Goal: Browse casually: Explore the website without a specific task or goal

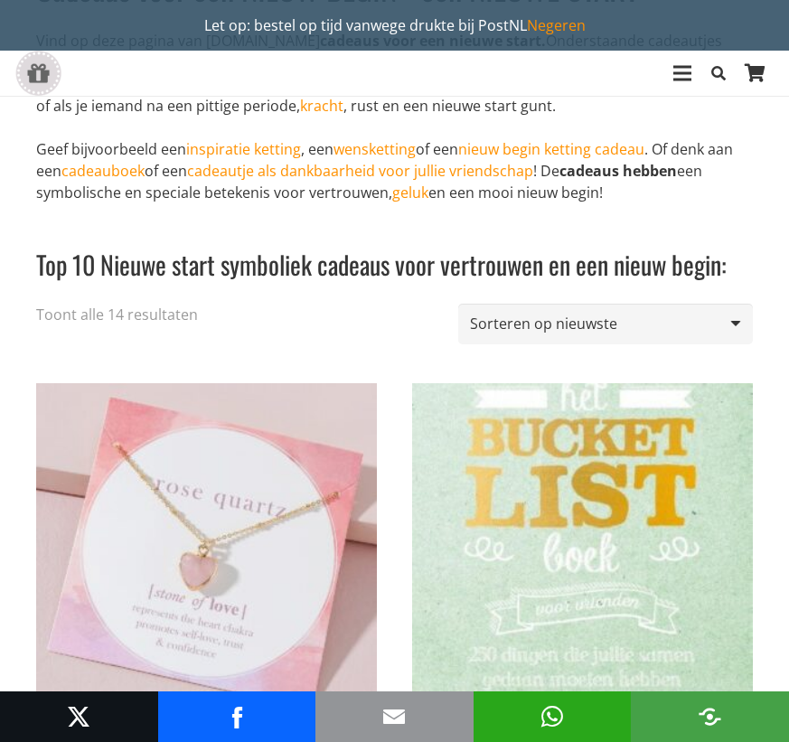
scroll to position [181, 0]
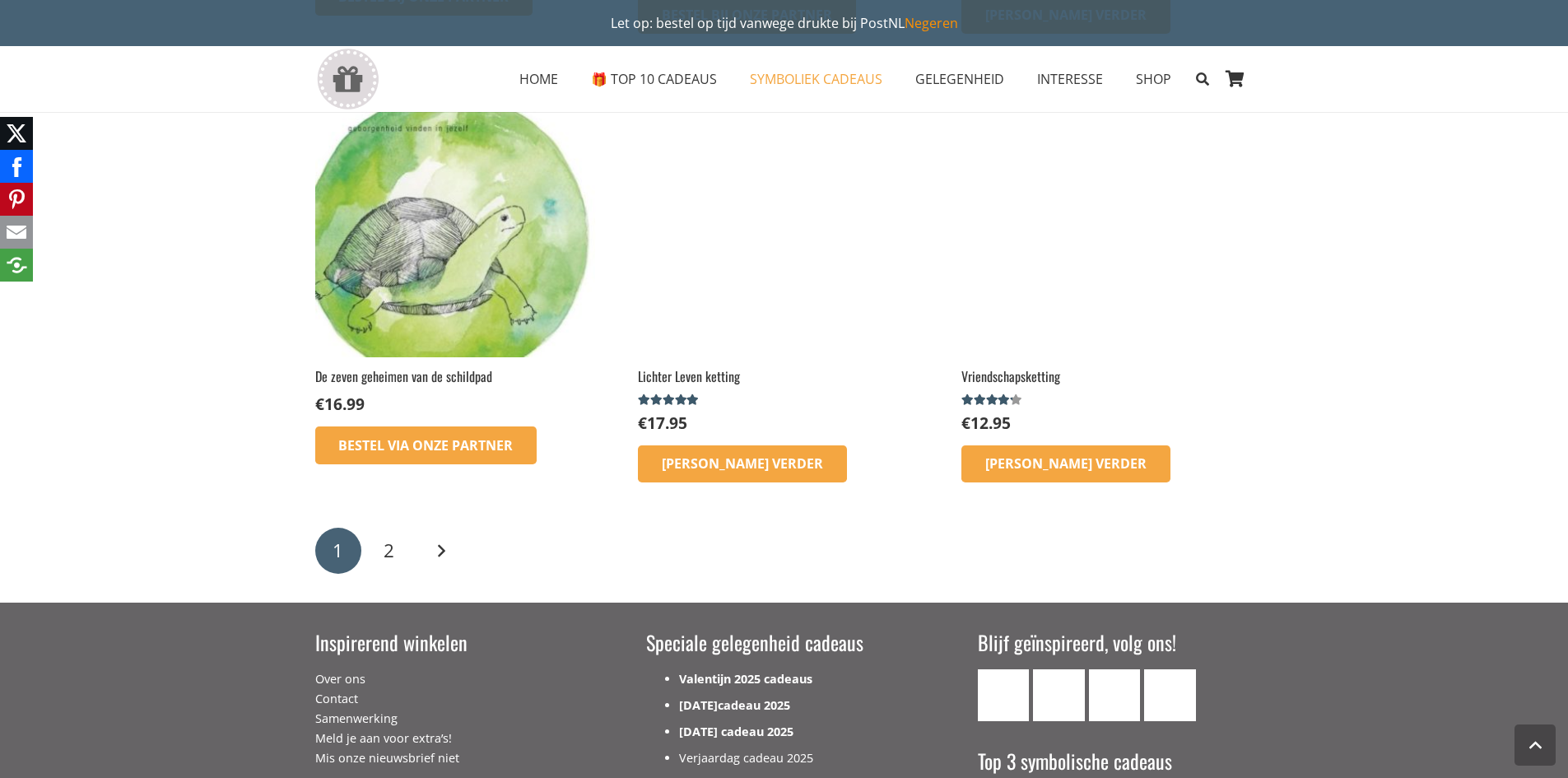
scroll to position [2635, 0]
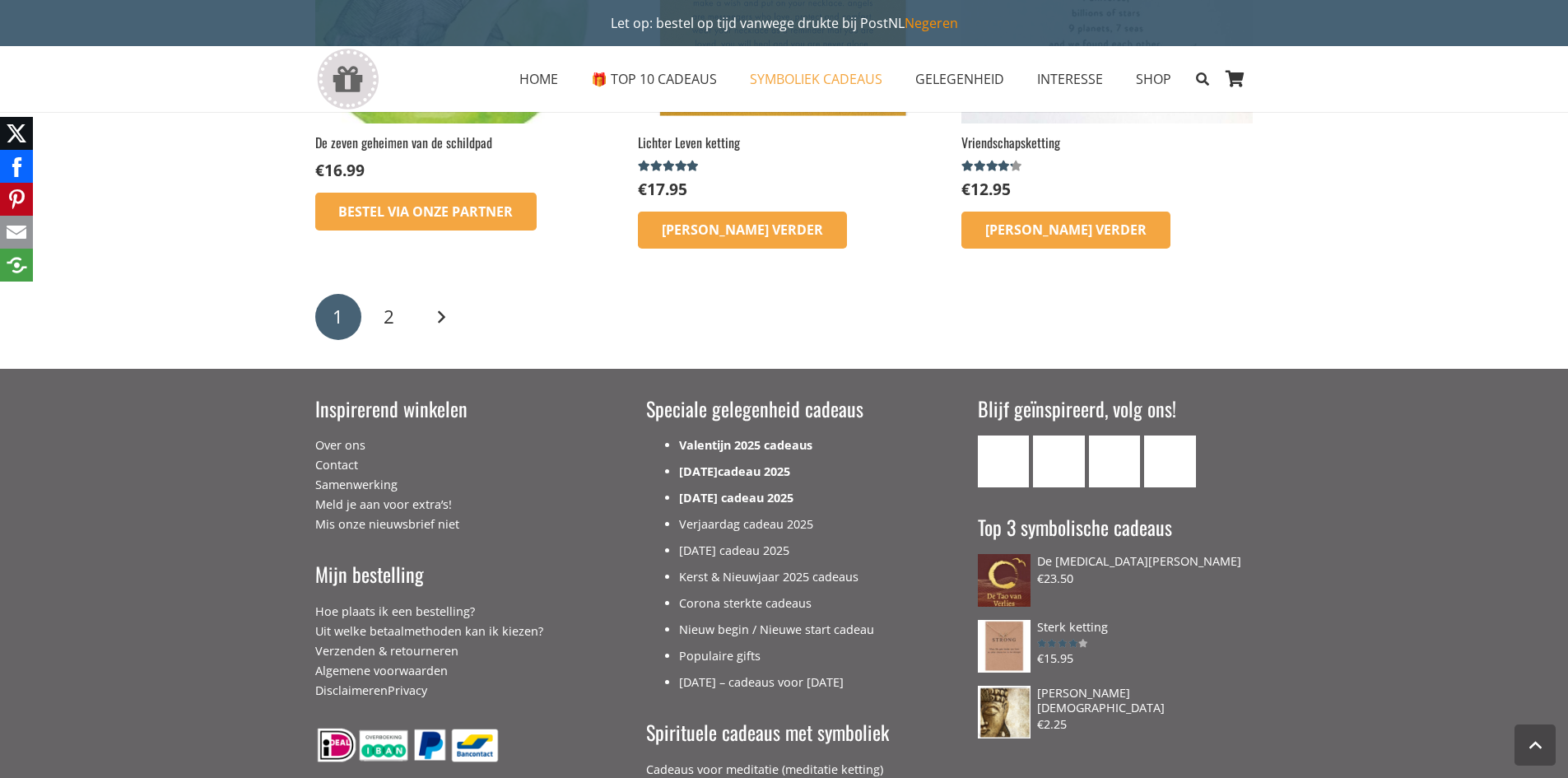
click at [415, 312] on div "1 2 Volgende" at bounding box center [784, 316] width 944 height 51
click at [395, 312] on link "2" at bounding box center [389, 317] width 46 height 46
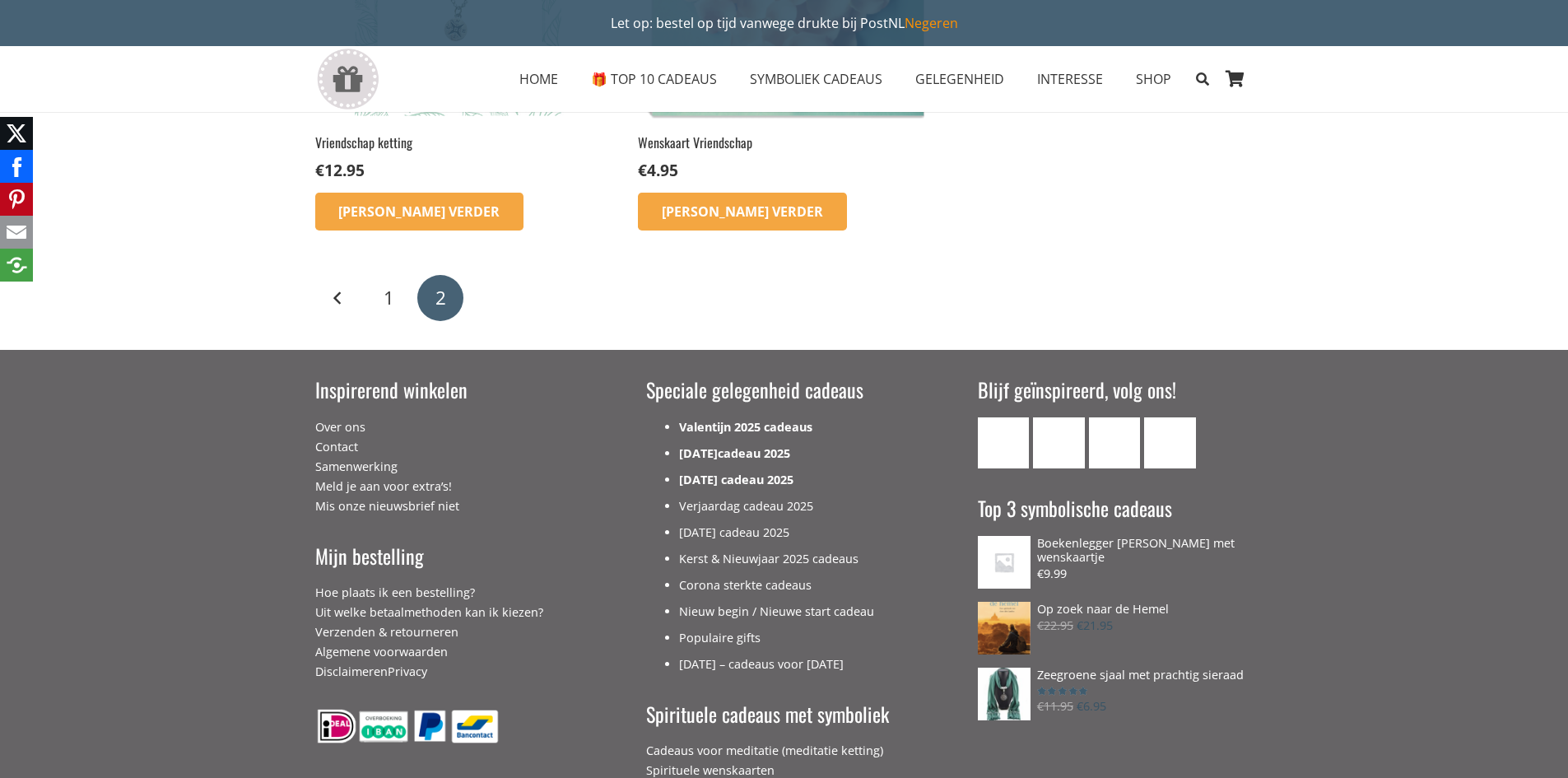
scroll to position [906, 0]
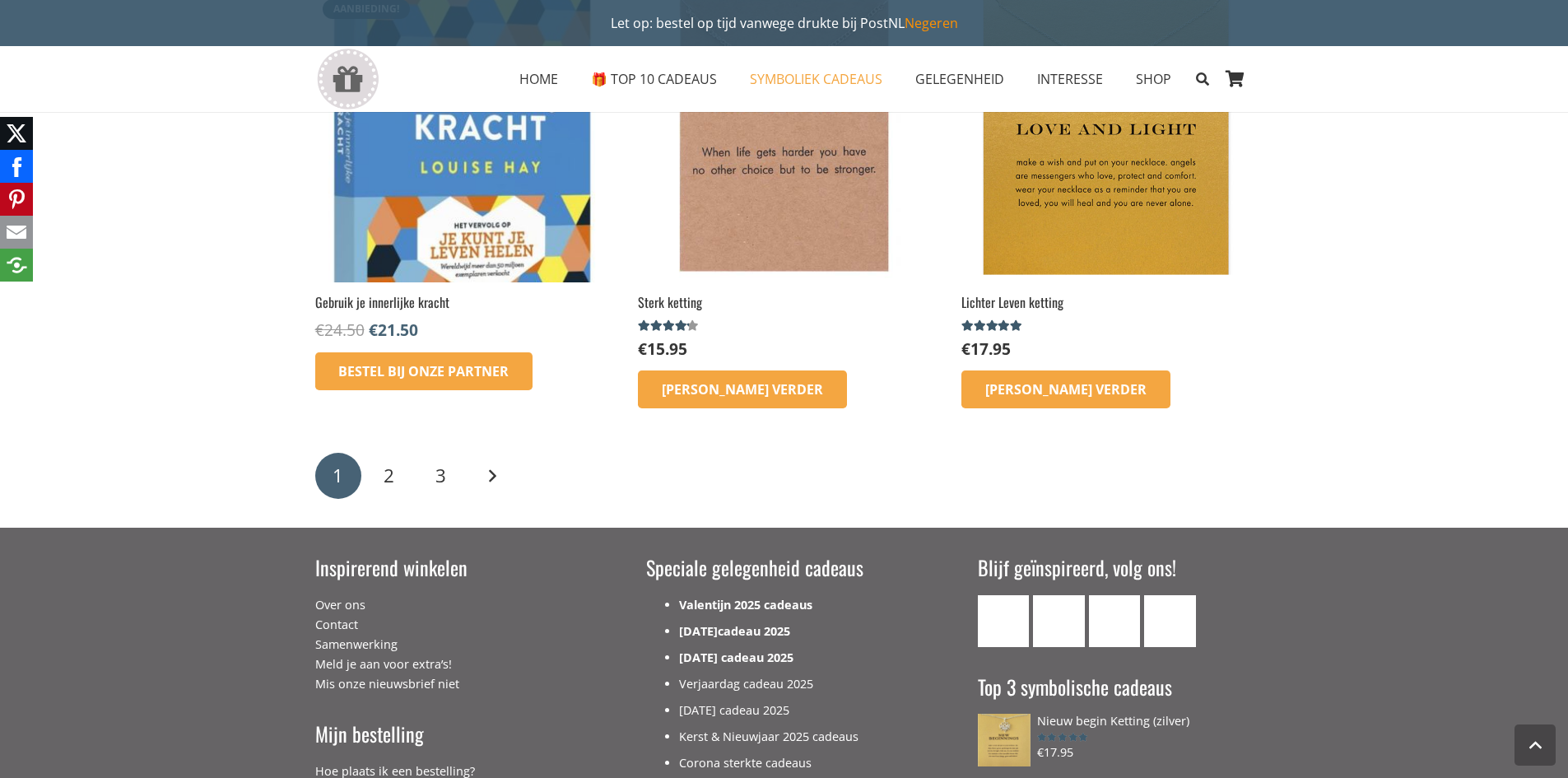
scroll to position [2635, 0]
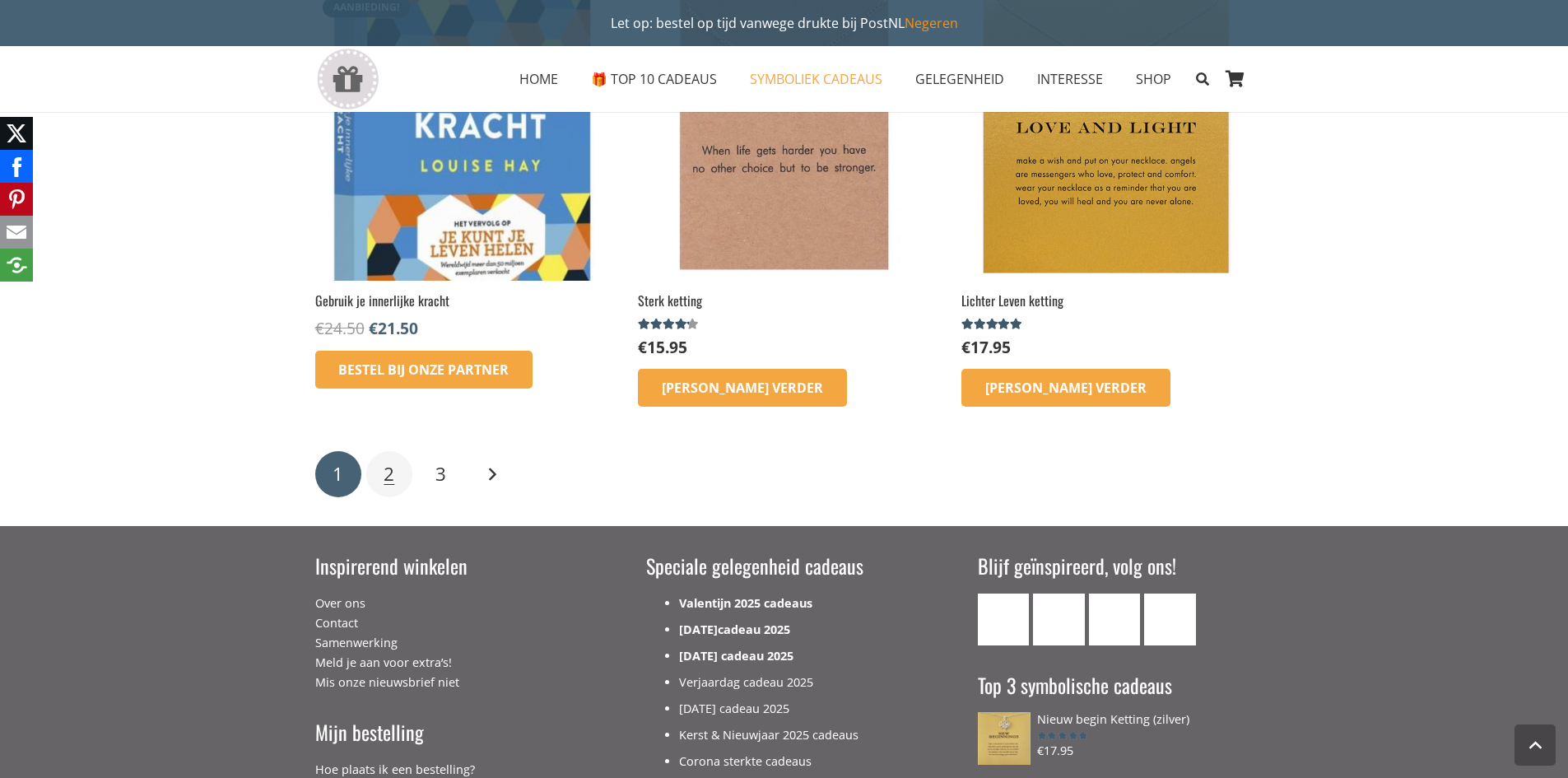
click at [376, 469] on link "2" at bounding box center [389, 474] width 46 height 46
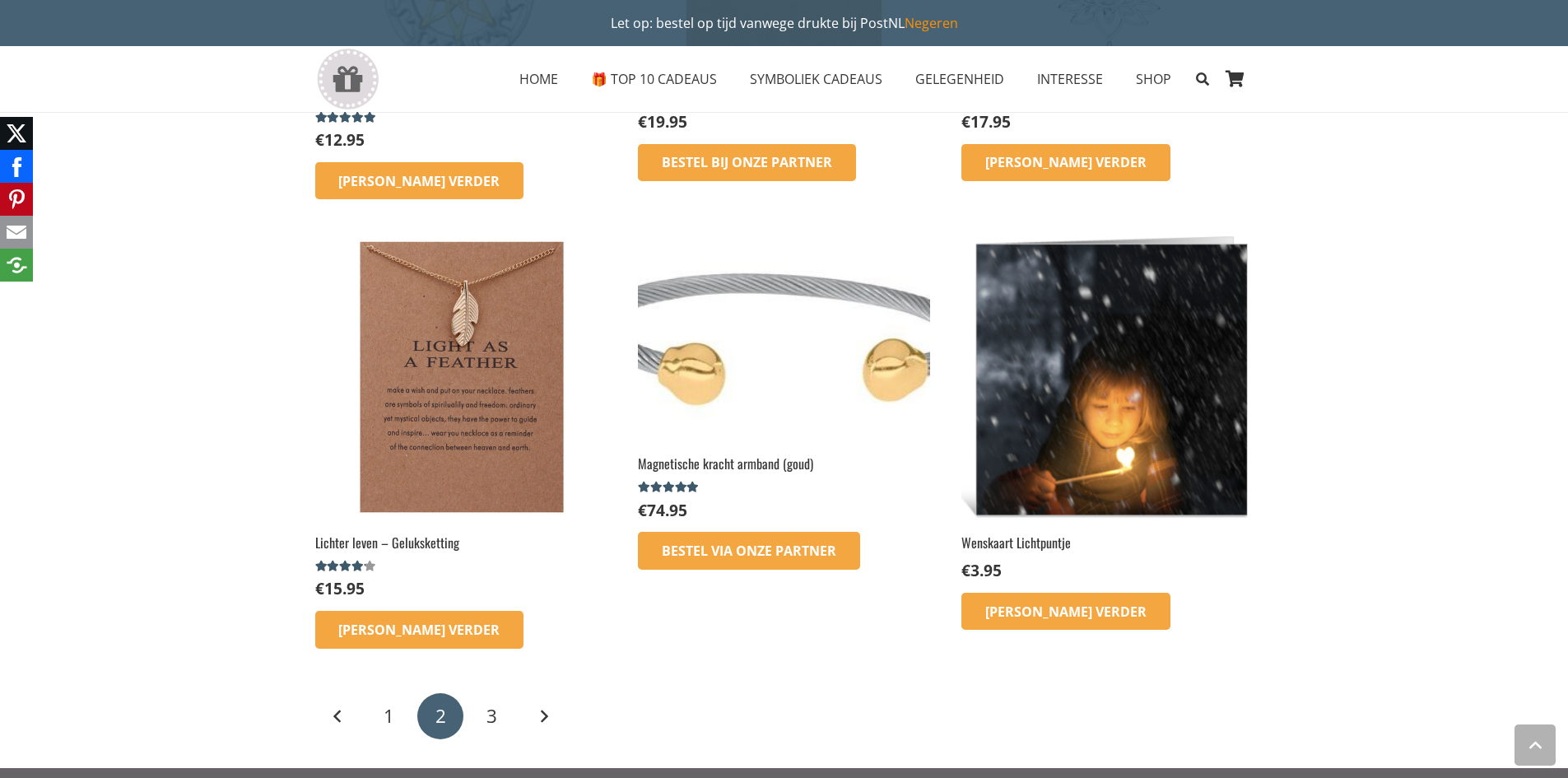
scroll to position [1893, 0]
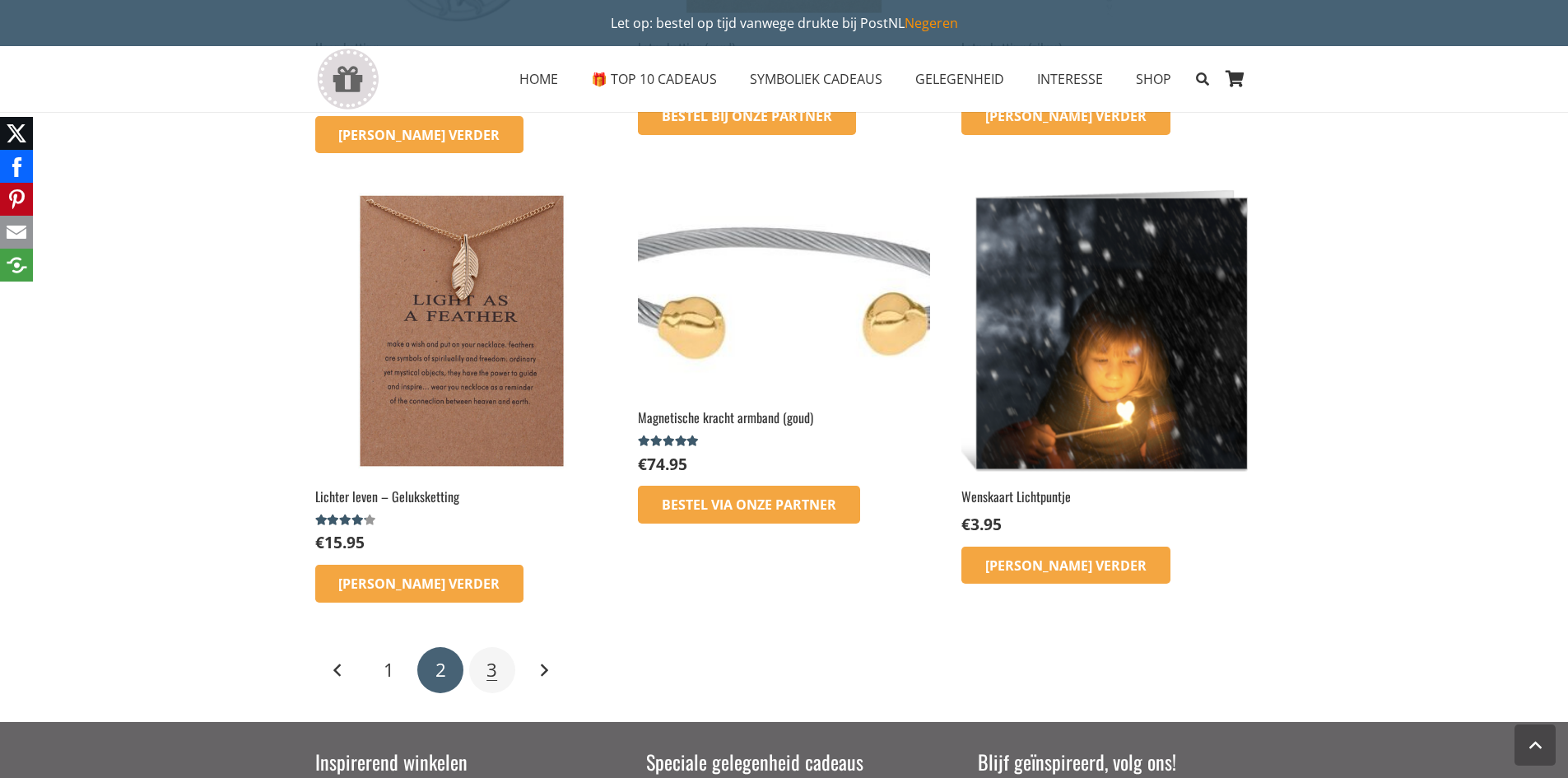
click at [495, 682] on link "3" at bounding box center [492, 670] width 46 height 46
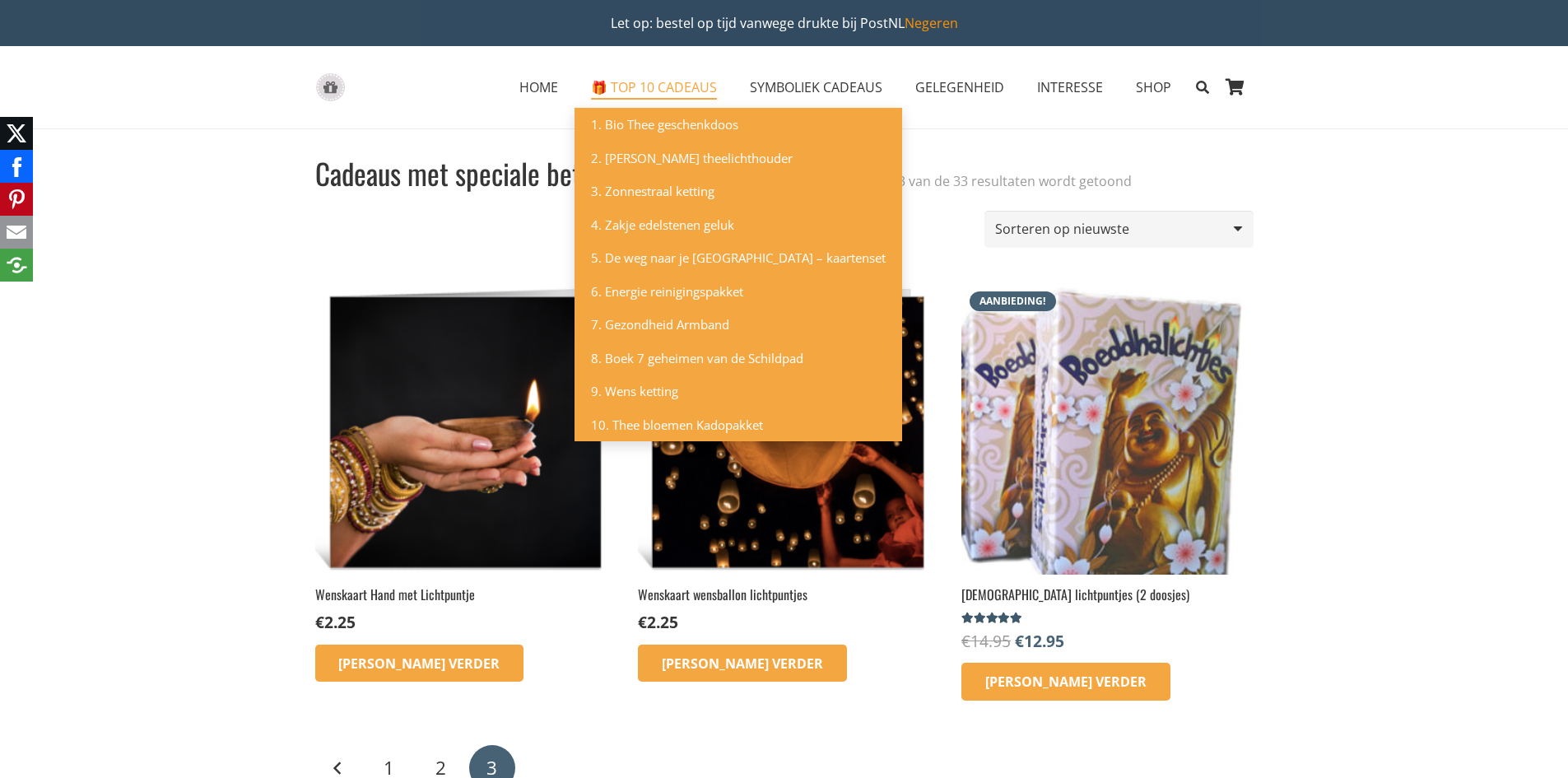
click at [638, 89] on span "🎁 TOP 10 CADEAUS" at bounding box center [654, 87] width 126 height 18
